Goal: Task Accomplishment & Management: Complete application form

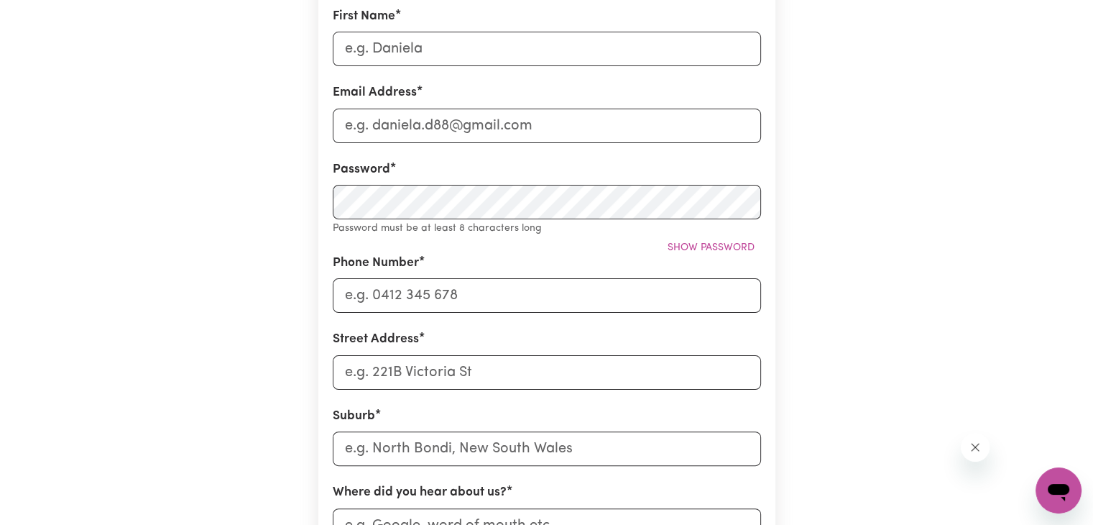
scroll to position [216, 0]
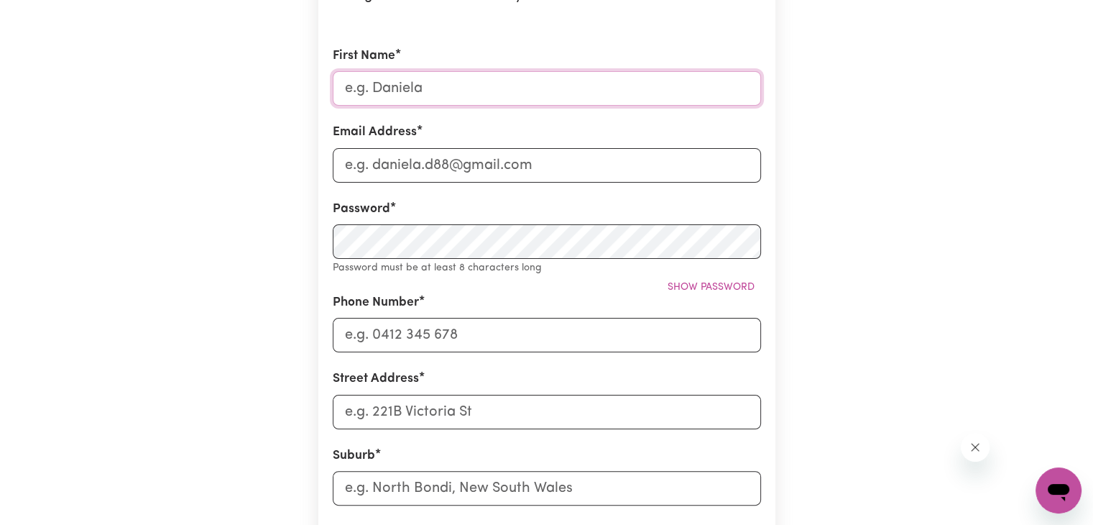
click at [458, 92] on input "First Name" at bounding box center [547, 88] width 428 height 35
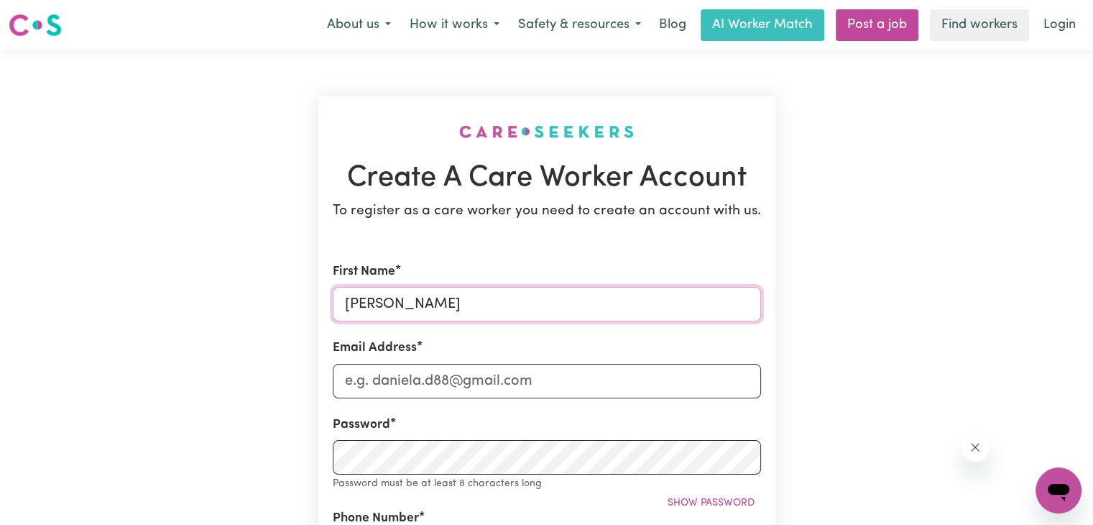
scroll to position [0, 0]
type input "[PERSON_NAME]"
click at [572, 380] on input "Email Address" at bounding box center [547, 381] width 428 height 35
click at [567, 381] on input "Email Address" at bounding box center [547, 381] width 428 height 35
type input "[EMAIL_ADDRESS][DOMAIN_NAME]"
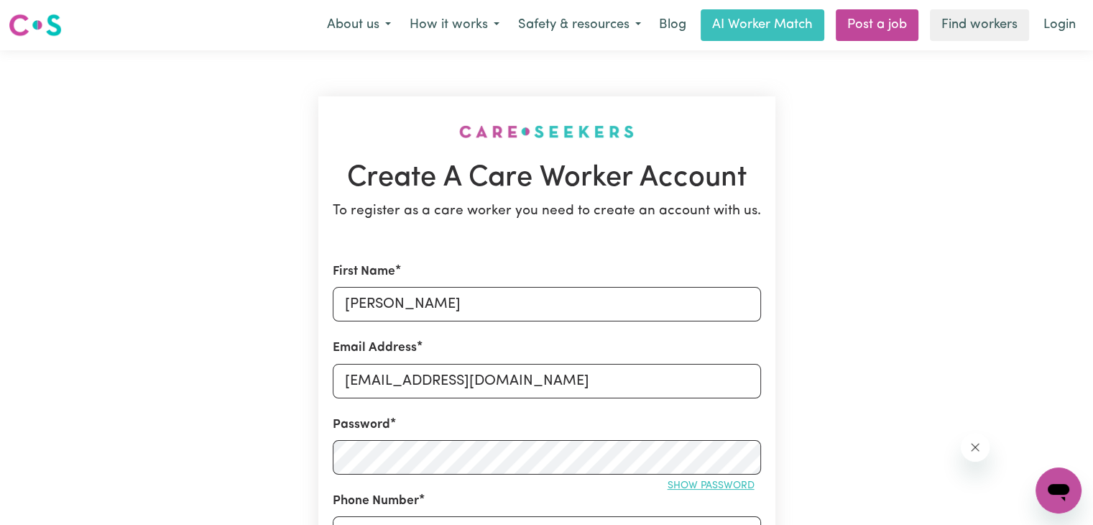
click at [739, 489] on span "Show password" at bounding box center [711, 485] width 87 height 11
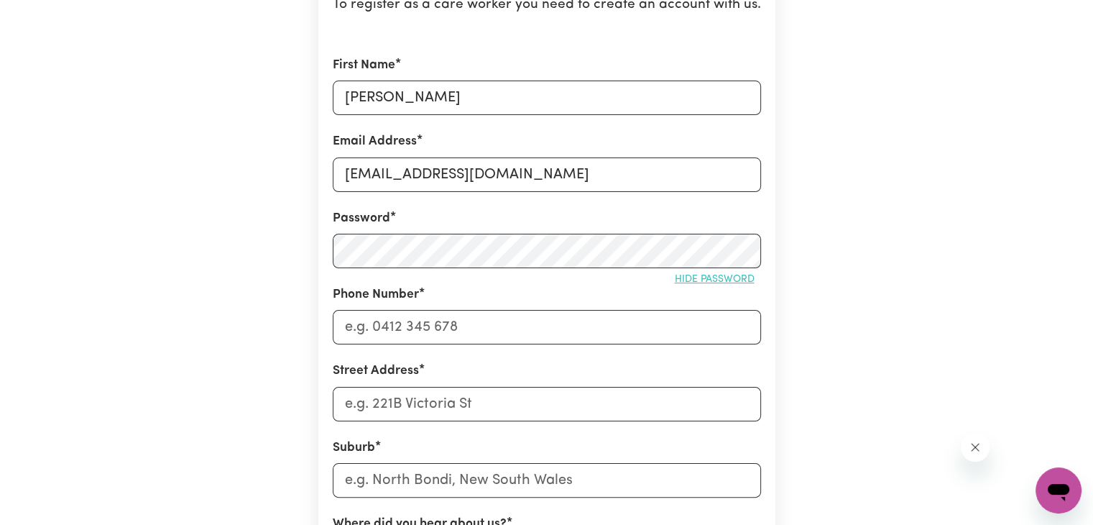
scroll to position [216, 0]
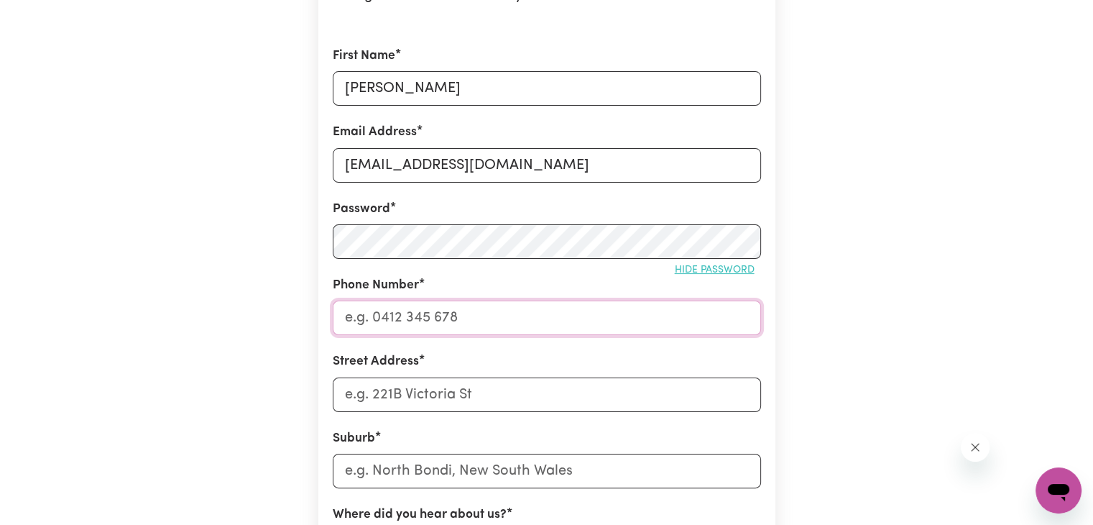
click at [607, 317] on input "Phone Number" at bounding box center [547, 317] width 428 height 35
type input "0406097424"
click at [524, 386] on input "Street Address" at bounding box center [547, 394] width 428 height 35
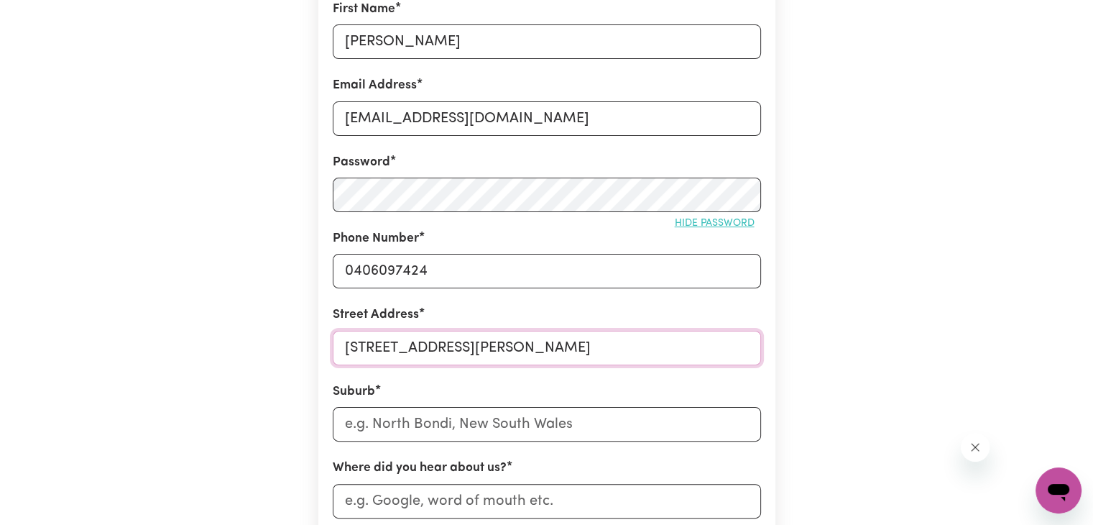
scroll to position [288, 0]
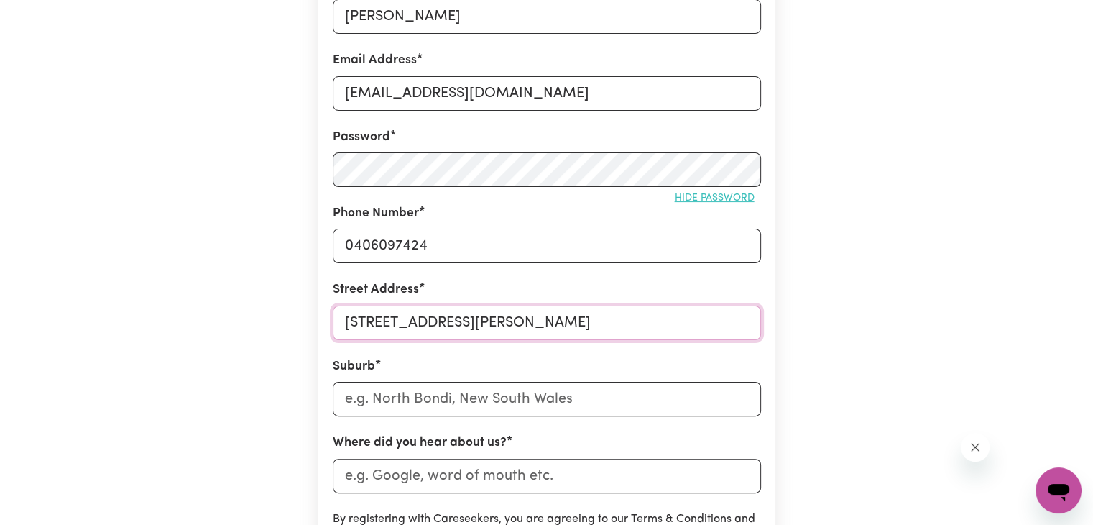
type input "[STREET_ADDRESS][PERSON_NAME]"
click at [528, 408] on input "text" at bounding box center [547, 399] width 428 height 35
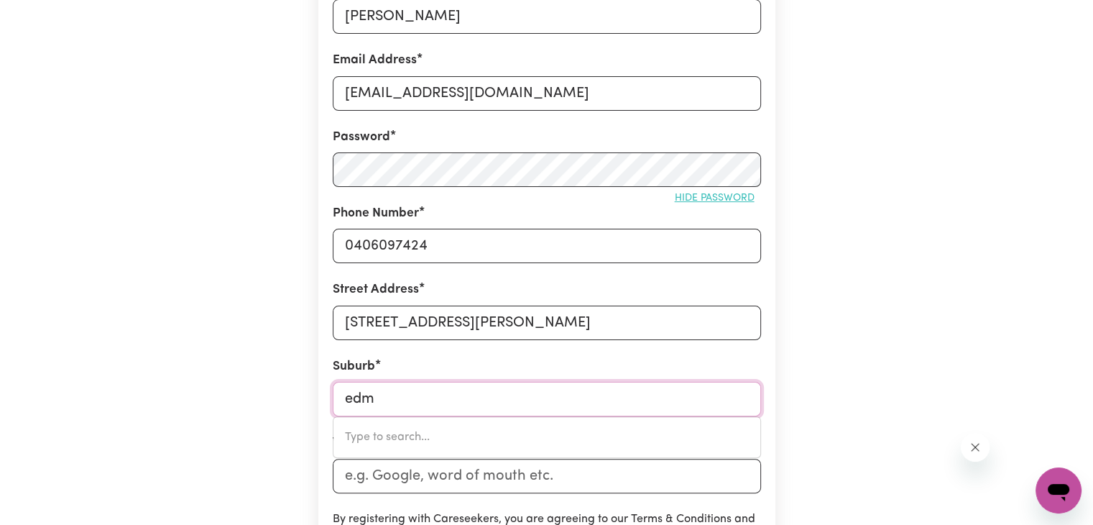
type input "edmo"
type input "[PERSON_NAME][GEOGRAPHIC_DATA], [GEOGRAPHIC_DATA], 2174"
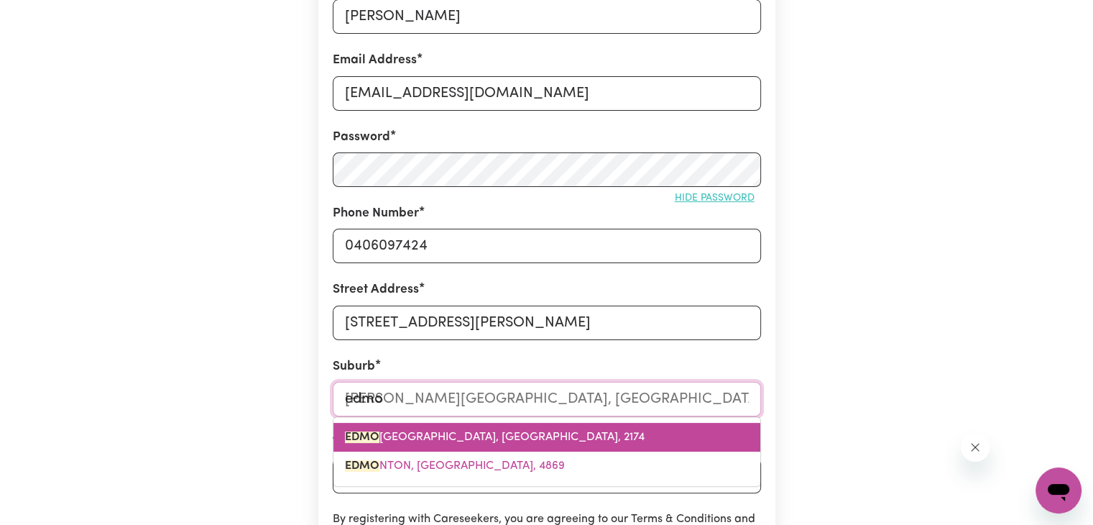
click at [523, 436] on span "[PERSON_NAME][GEOGRAPHIC_DATA], [GEOGRAPHIC_DATA], 2174" at bounding box center [495, 437] width 300 height 12
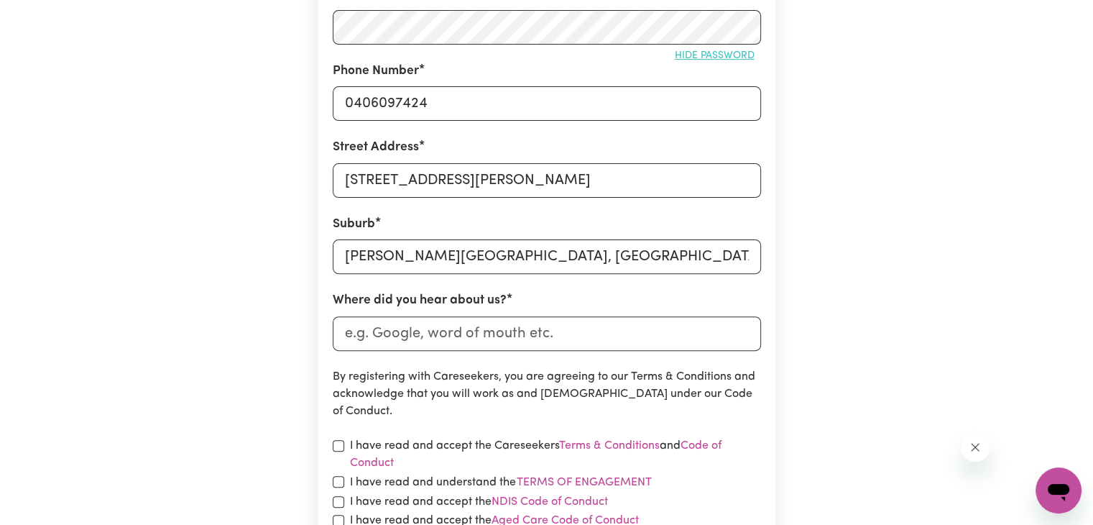
scroll to position [431, 0]
click at [539, 334] on input "Where did you hear about us?" at bounding box center [547, 332] width 428 height 35
drag, startPoint x: 543, startPoint y: 337, endPoint x: 546, endPoint y: 346, distance: 8.9
type input "Indeed"
drag, startPoint x: 546, startPoint y: 346, endPoint x: 458, endPoint y: 386, distance: 96.5
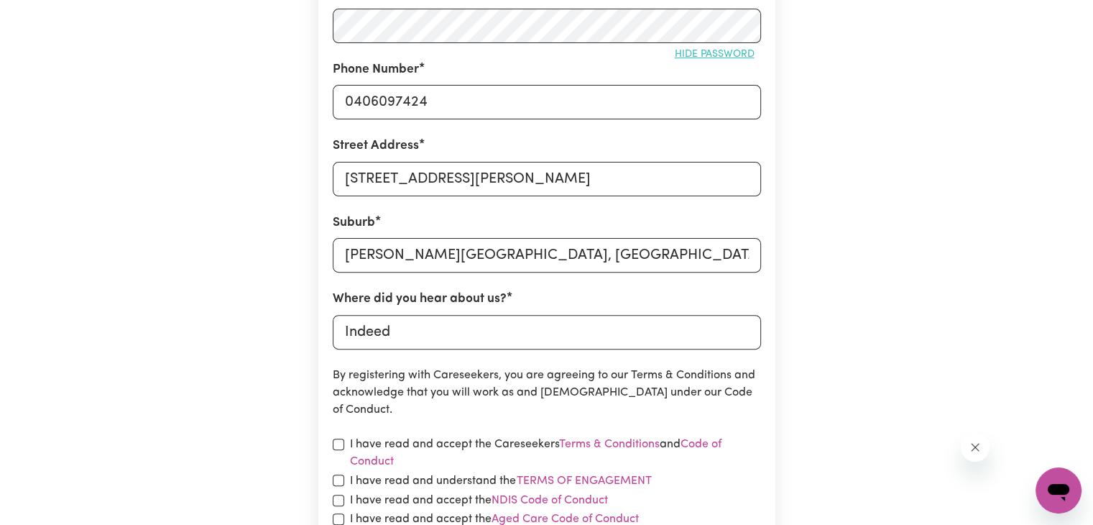
click at [458, 386] on p "By registering with Careseekers, you are agreeing to our Terms & Conditions and…" at bounding box center [547, 393] width 428 height 52
click at [333, 438] on input "checkbox" at bounding box center [339, 444] width 12 height 12
checkbox input "true"
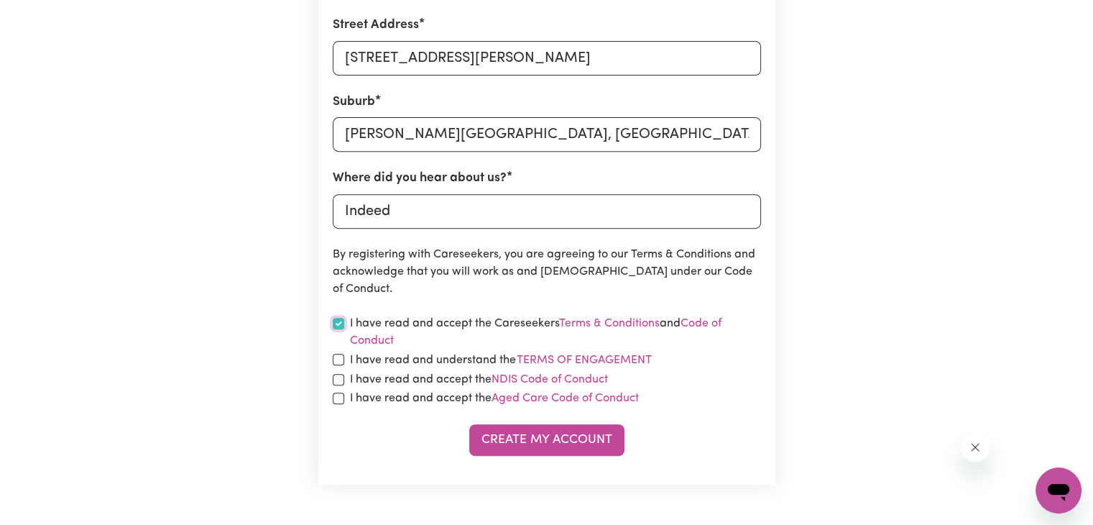
scroll to position [575, 0]
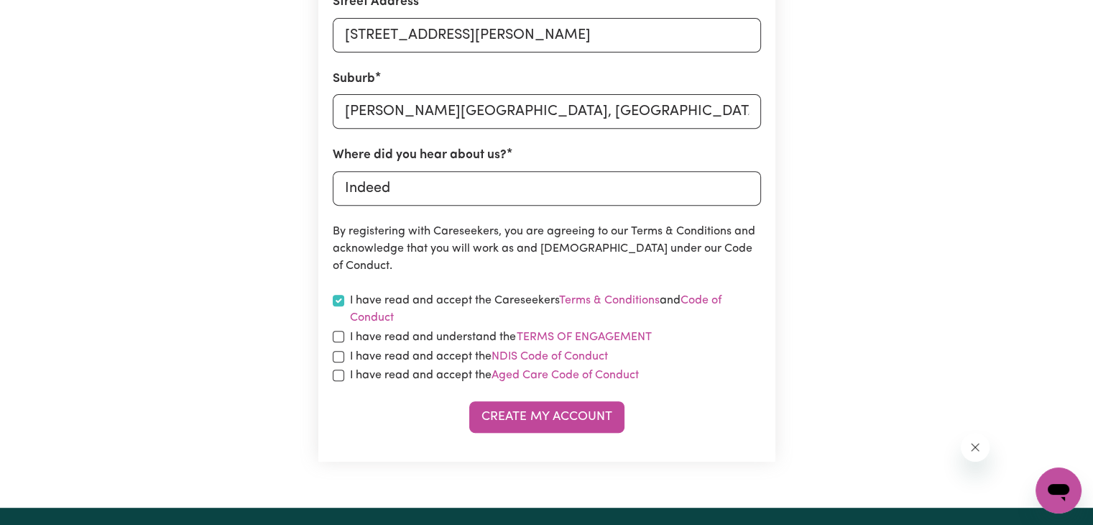
click at [339, 356] on input "checkbox" at bounding box center [339, 357] width 12 height 12
checkbox input "true"
click at [333, 331] on input "checkbox" at bounding box center [339, 337] width 12 height 12
checkbox input "true"
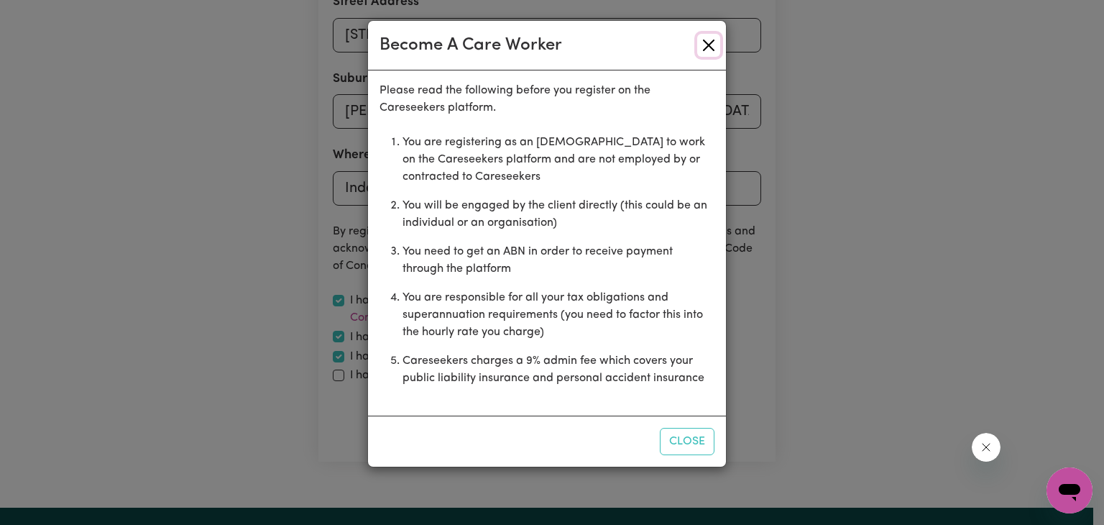
click at [704, 46] on button "Close" at bounding box center [708, 45] width 23 height 23
